Goal: Task Accomplishment & Management: Use online tool/utility

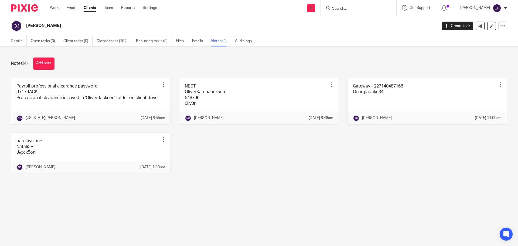
click at [380, 10] on input "Search" at bounding box center [356, 8] width 49 height 5
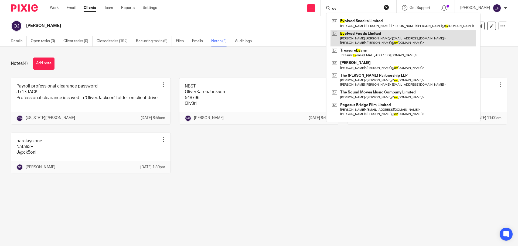
type input "ev"
click at [380, 36] on link at bounding box center [404, 38] width 146 height 17
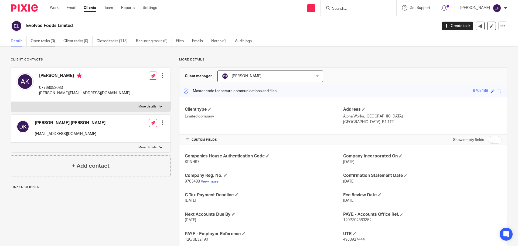
click at [47, 39] on link "Open tasks (3)" at bounding box center [45, 41] width 29 height 11
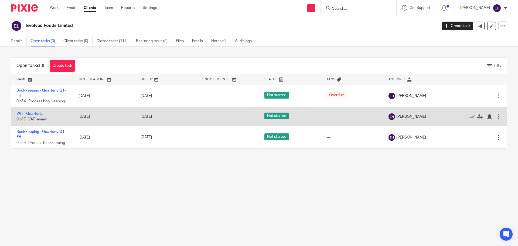
click at [40, 117] on td "VAT - Quarterly 0 of 7 · VAT review" at bounding box center [42, 116] width 62 height 19
click at [39, 114] on link "VAT - Quarterly" at bounding box center [29, 114] width 26 height 4
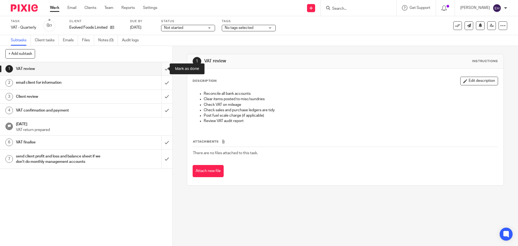
click at [161, 69] on input "submit" at bounding box center [86, 68] width 172 height 13
click at [161, 82] on input "submit" at bounding box center [86, 82] width 172 height 13
drag, startPoint x: 163, startPoint y: 94, endPoint x: 162, endPoint y: 105, distance: 10.9
click at [163, 95] on input "submit" at bounding box center [86, 96] width 172 height 13
click at [162, 108] on input "submit" at bounding box center [86, 110] width 172 height 13
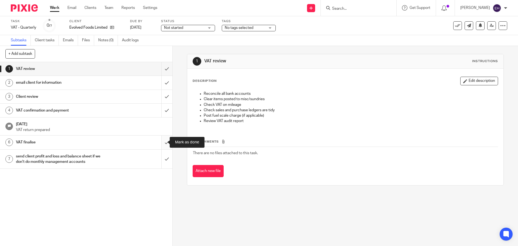
click at [161, 141] on input "submit" at bounding box center [86, 141] width 172 height 13
click at [162, 156] on input "submit" at bounding box center [86, 159] width 172 height 19
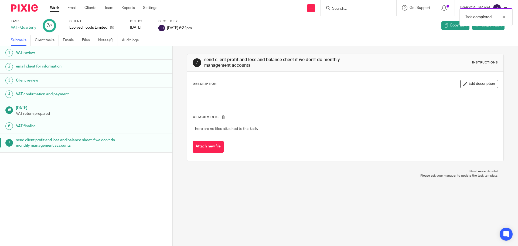
click at [361, 7] on div "Task completed." at bounding box center [386, 15] width 254 height 21
click at [364, 8] on div "Task completed." at bounding box center [386, 15] width 254 height 21
click at [358, 8] on div "Task completed." at bounding box center [386, 15] width 254 height 21
click at [358, 5] on form at bounding box center [360, 8] width 57 height 7
click at [362, 5] on form at bounding box center [360, 8] width 57 height 7
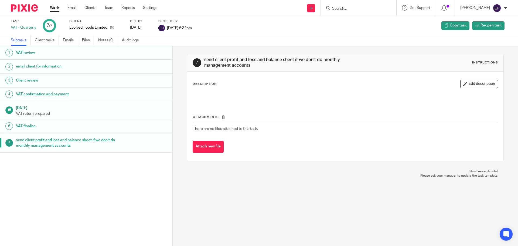
click at [359, 8] on input "Search" at bounding box center [356, 8] width 49 height 5
type input "w"
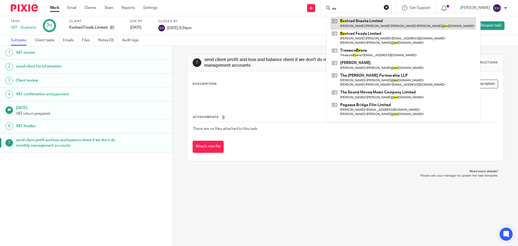
type input "ev"
click at [361, 18] on link at bounding box center [404, 23] width 146 height 12
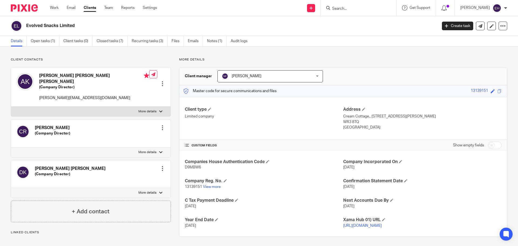
click at [362, 7] on input "Search" at bounding box center [356, 8] width 49 height 5
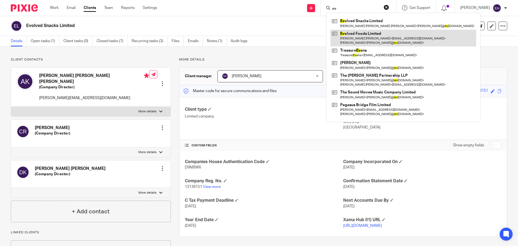
type input "ev"
click at [366, 38] on link at bounding box center [404, 38] width 146 height 17
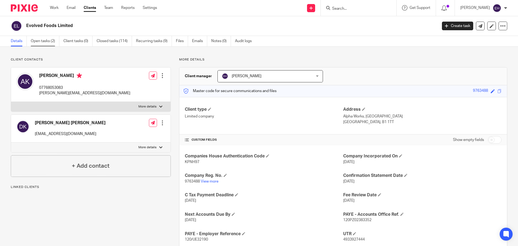
click at [48, 41] on link "Open tasks (2)" at bounding box center [45, 41] width 29 height 11
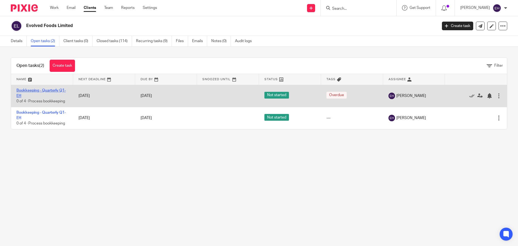
click at [56, 89] on link "Bookkeeping - Quarterly Q1- EH" at bounding box center [40, 93] width 49 height 9
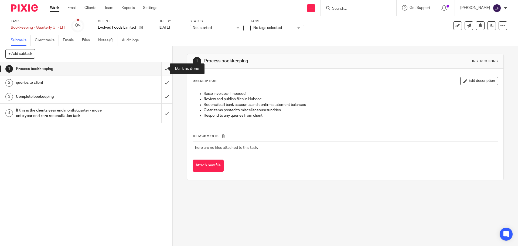
click at [162, 70] on input "submit" at bounding box center [86, 68] width 172 height 13
click at [162, 83] on input "submit" at bounding box center [86, 82] width 172 height 13
click at [163, 94] on input "submit" at bounding box center [86, 96] width 172 height 13
drag, startPoint x: 162, startPoint y: 115, endPoint x: 160, endPoint y: 113, distance: 3.3
click at [162, 116] on input "submit" at bounding box center [86, 113] width 172 height 19
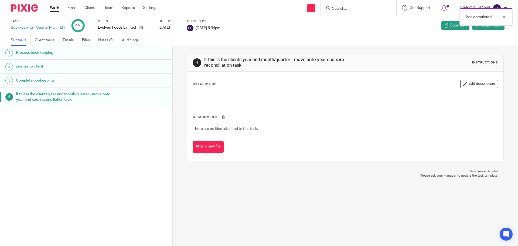
click at [52, 6] on link "Work" at bounding box center [54, 7] width 9 height 5
